Goal: Navigation & Orientation: Find specific page/section

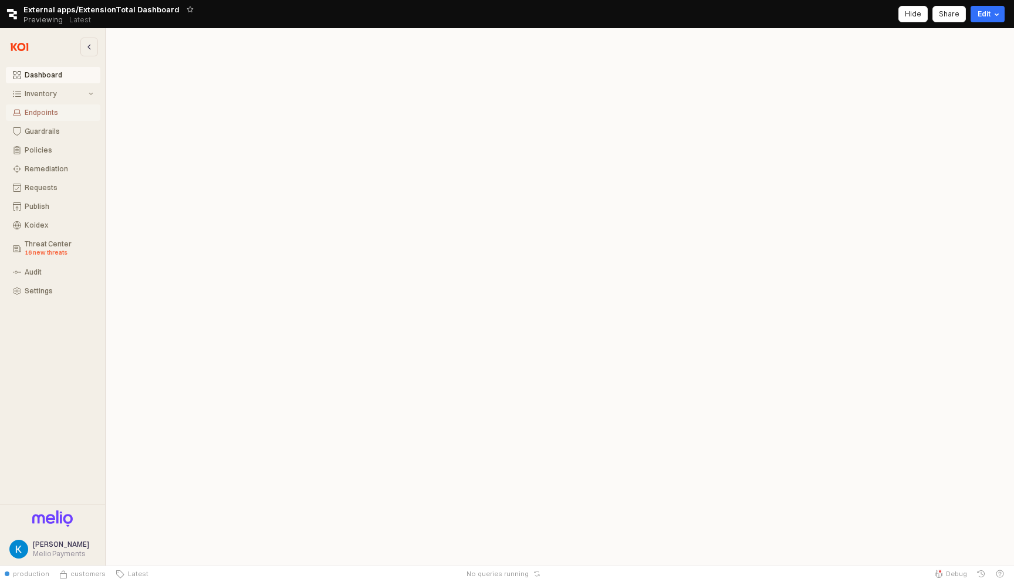
click at [48, 106] on button "Endpoints" at bounding box center [53, 112] width 94 height 16
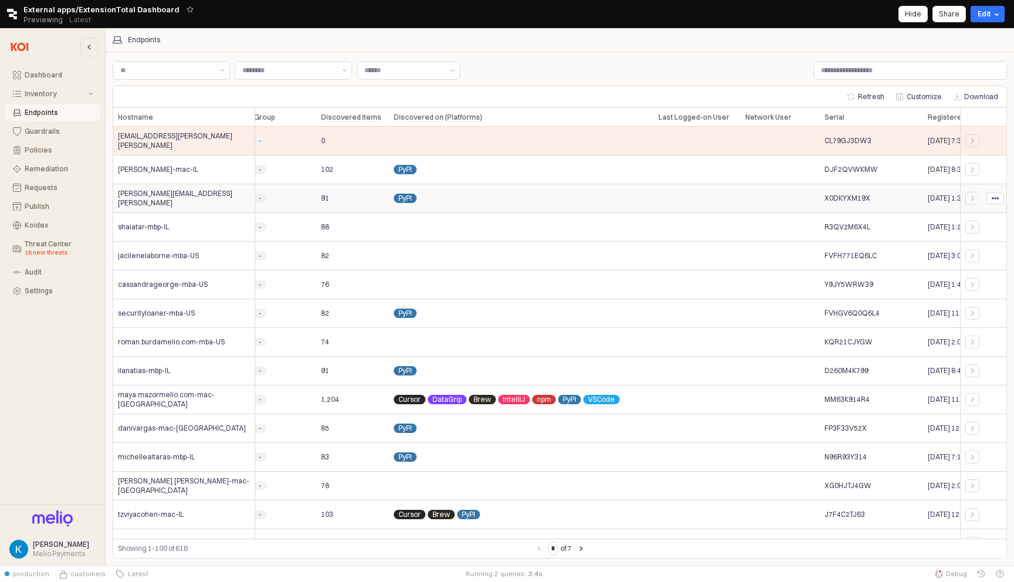
scroll to position [0, 313]
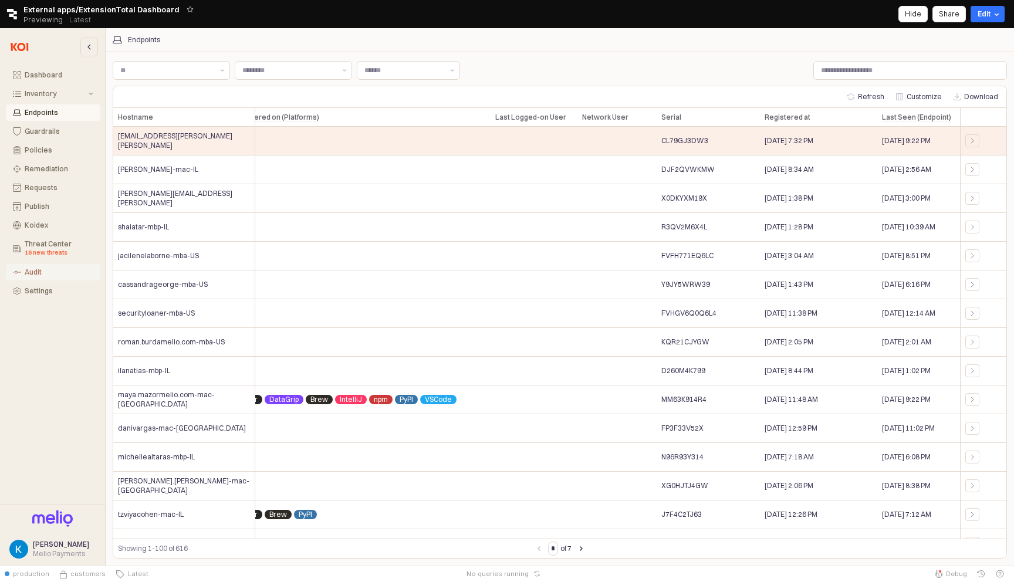
click at [31, 278] on button "Audit" at bounding box center [53, 272] width 94 height 16
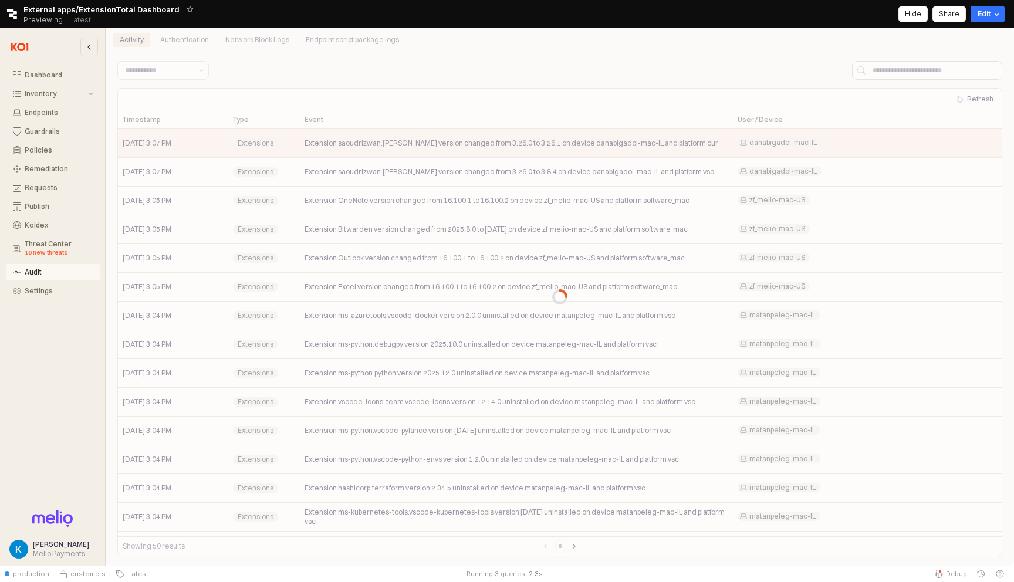
click at [329, 38] on div "App Frame" at bounding box center [560, 297] width 909 height 538
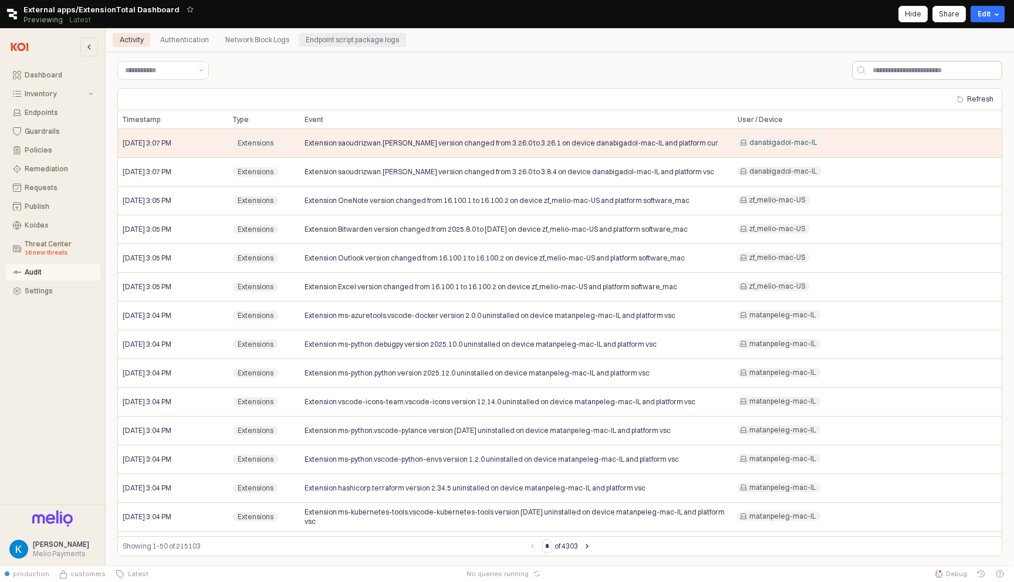
click at [364, 43] on div "Endpoint script package logs" at bounding box center [352, 40] width 93 height 14
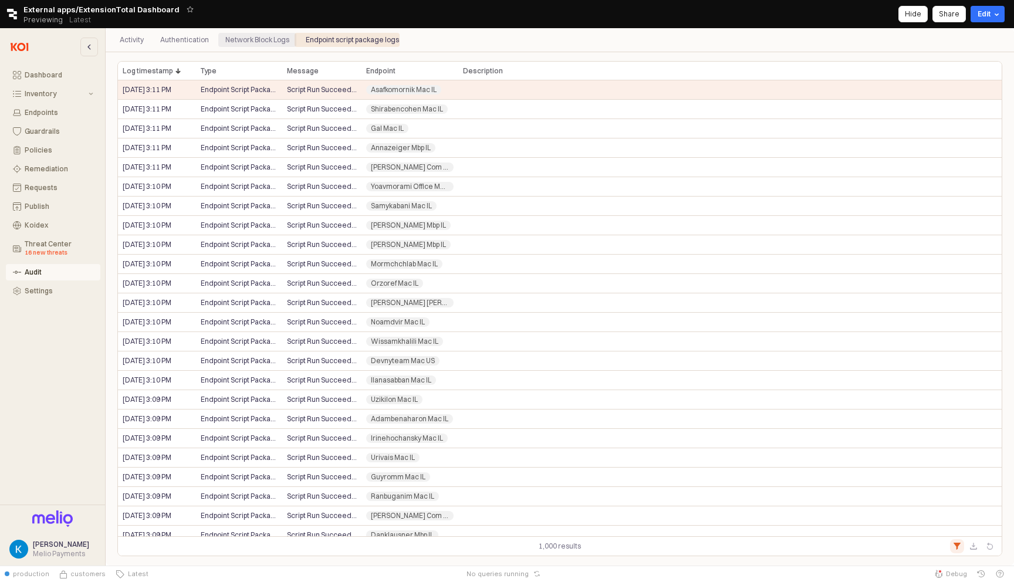
click at [244, 46] on div "Network Block Logs" at bounding box center [257, 40] width 64 height 14
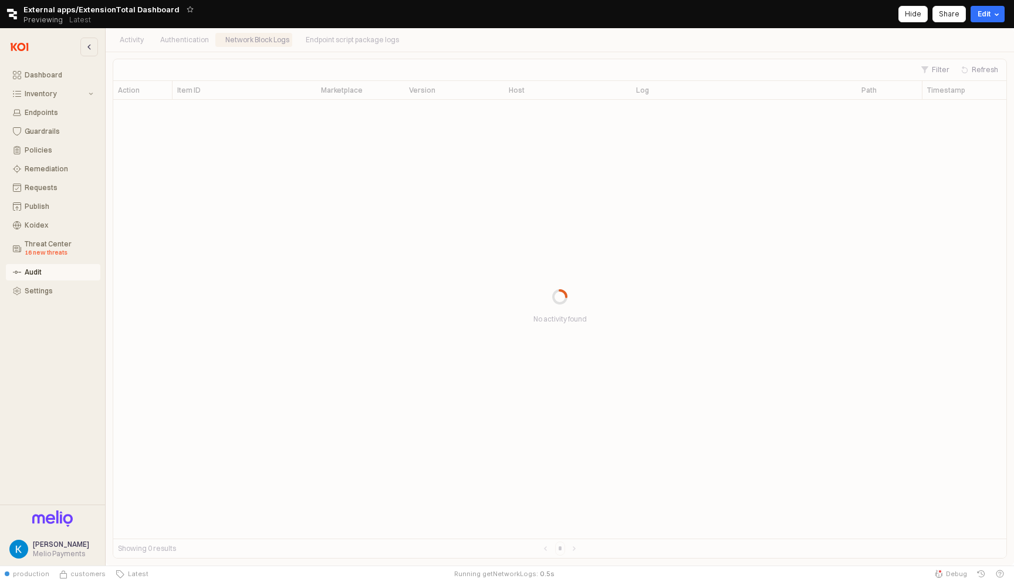
click at [130, 38] on div "App Frame" at bounding box center [560, 297] width 909 height 538
